Goal: Task Accomplishment & Management: Manage account settings

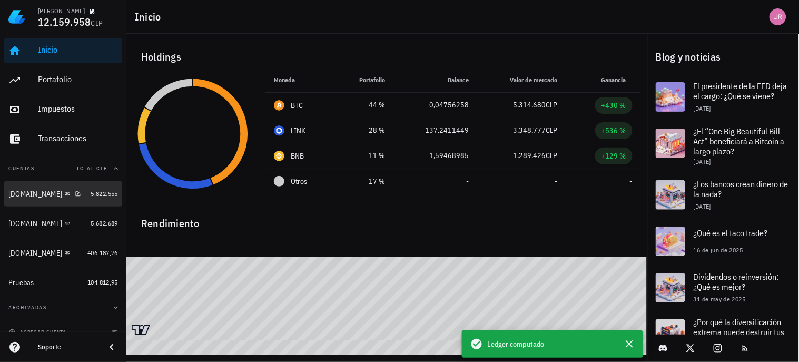
click at [91, 193] on span "5.822.555" at bounding box center [104, 194] width 27 height 8
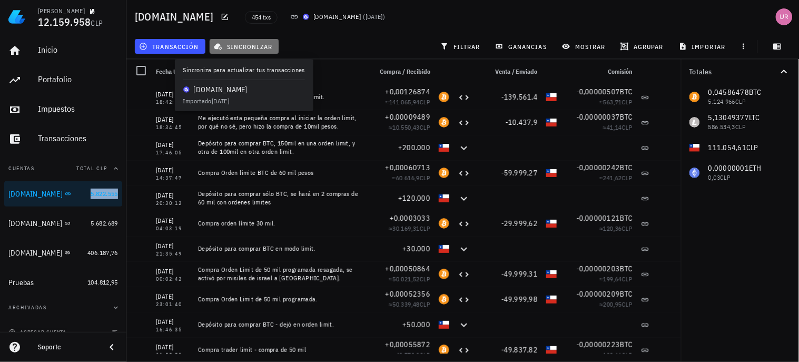
click at [253, 50] on span "sincronizar" at bounding box center [244, 46] width 56 height 8
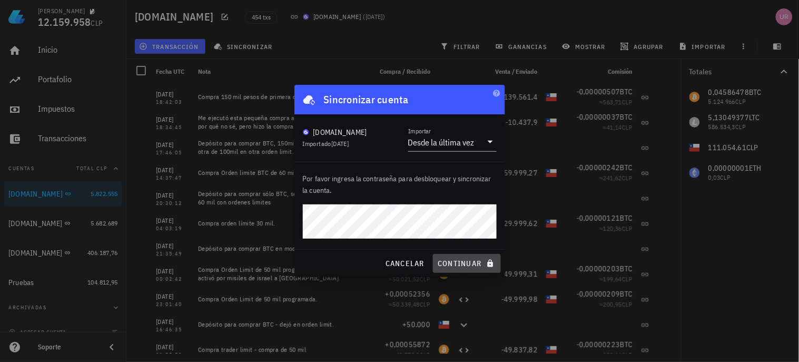
click at [454, 257] on button "continuar" at bounding box center [466, 263] width 67 height 19
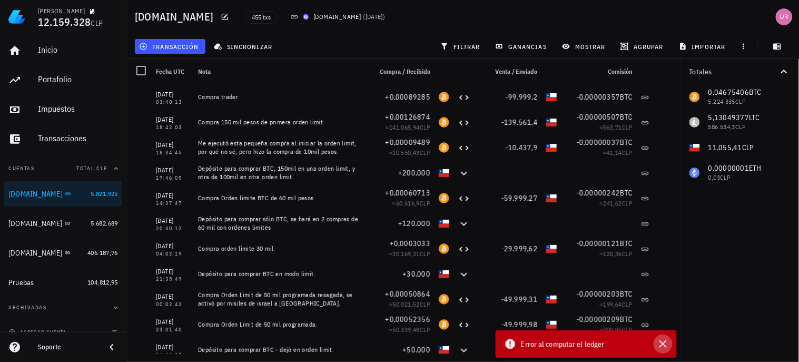
click at [666, 344] on icon "button" at bounding box center [663, 344] width 13 height 13
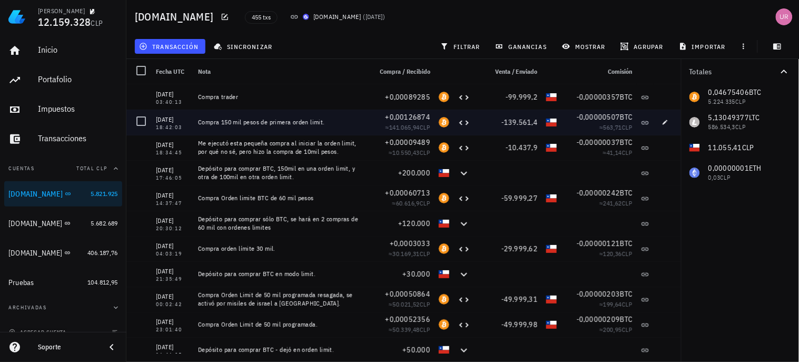
drag, startPoint x: 326, startPoint y: 119, endPoint x: 199, endPoint y: 122, distance: 127.0
click at [199, 122] on div "Compra 150 mil pesos de primera orden limit." at bounding box center [280, 122] width 165 height 8
copy div "Compra 150 mil pesos de primera orden limit."
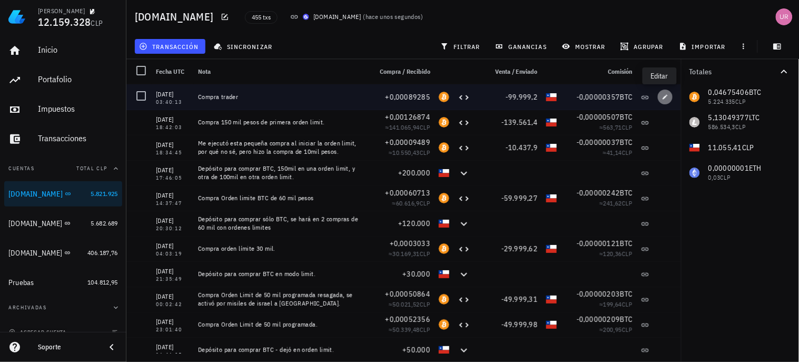
click at [662, 96] on icon "button" at bounding box center [665, 97] width 6 height 6
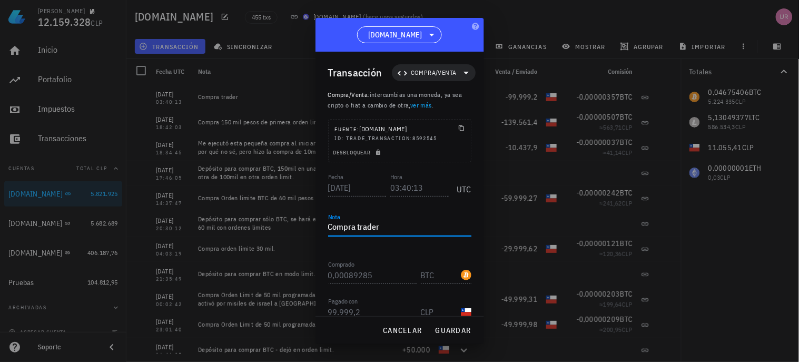
drag, startPoint x: 393, startPoint y: 225, endPoint x: 329, endPoint y: 231, distance: 64.0
click at [329, 231] on textarea "Compra trader" at bounding box center [399, 227] width 143 height 17
paste textarea "150 mil pesos de primera orden limit."
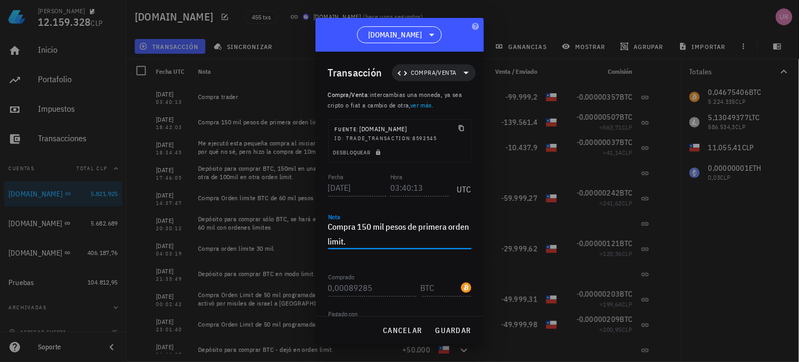
click at [366, 227] on textarea "Compra 150 mil pesos de primera orden limit." at bounding box center [399, 234] width 143 height 30
drag, startPoint x: 445, startPoint y: 227, endPoint x: 419, endPoint y: 230, distance: 26.0
click at [419, 230] on textarea "Compra 100 mil pesos de primera orden limit." at bounding box center [399, 234] width 143 height 30
click at [451, 329] on span "guardar" at bounding box center [453, 330] width 36 height 9
type textarea "Compra trader"
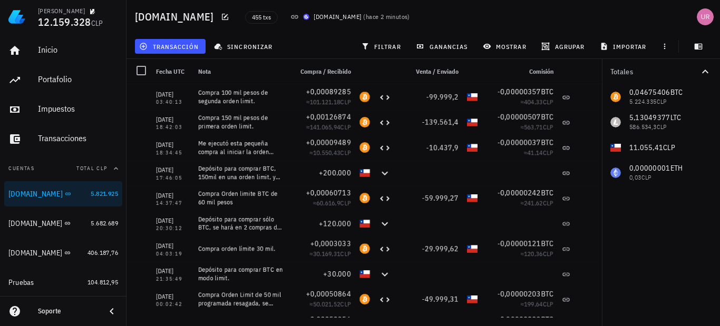
drag, startPoint x: 772, startPoint y: 1, endPoint x: 418, endPoint y: 14, distance: 353.9
click at [418, 14] on div "455 txs [DOMAIN_NAME] ( hace 2 minutos )" at bounding box center [398, 17] width 319 height 26
click at [702, 43] on icon "button" at bounding box center [698, 46] width 8 height 8
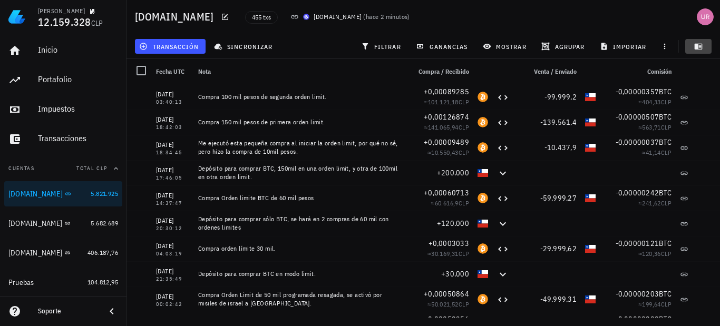
click at [700, 43] on icon "button" at bounding box center [698, 46] width 8 height 8
